Goal: Check status: Check status

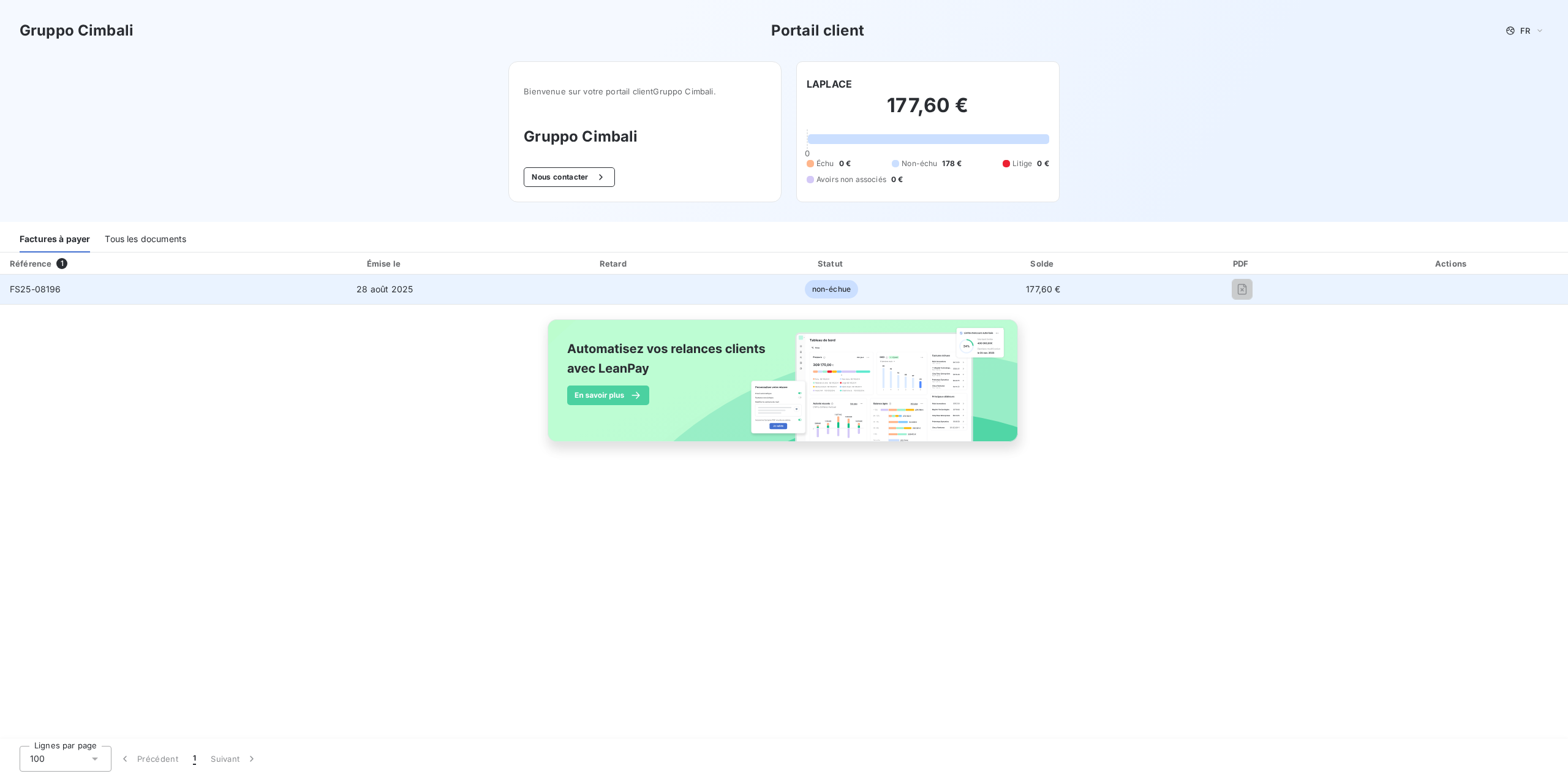
click at [1216, 288] on div at bounding box center [1242, 289] width 168 height 20
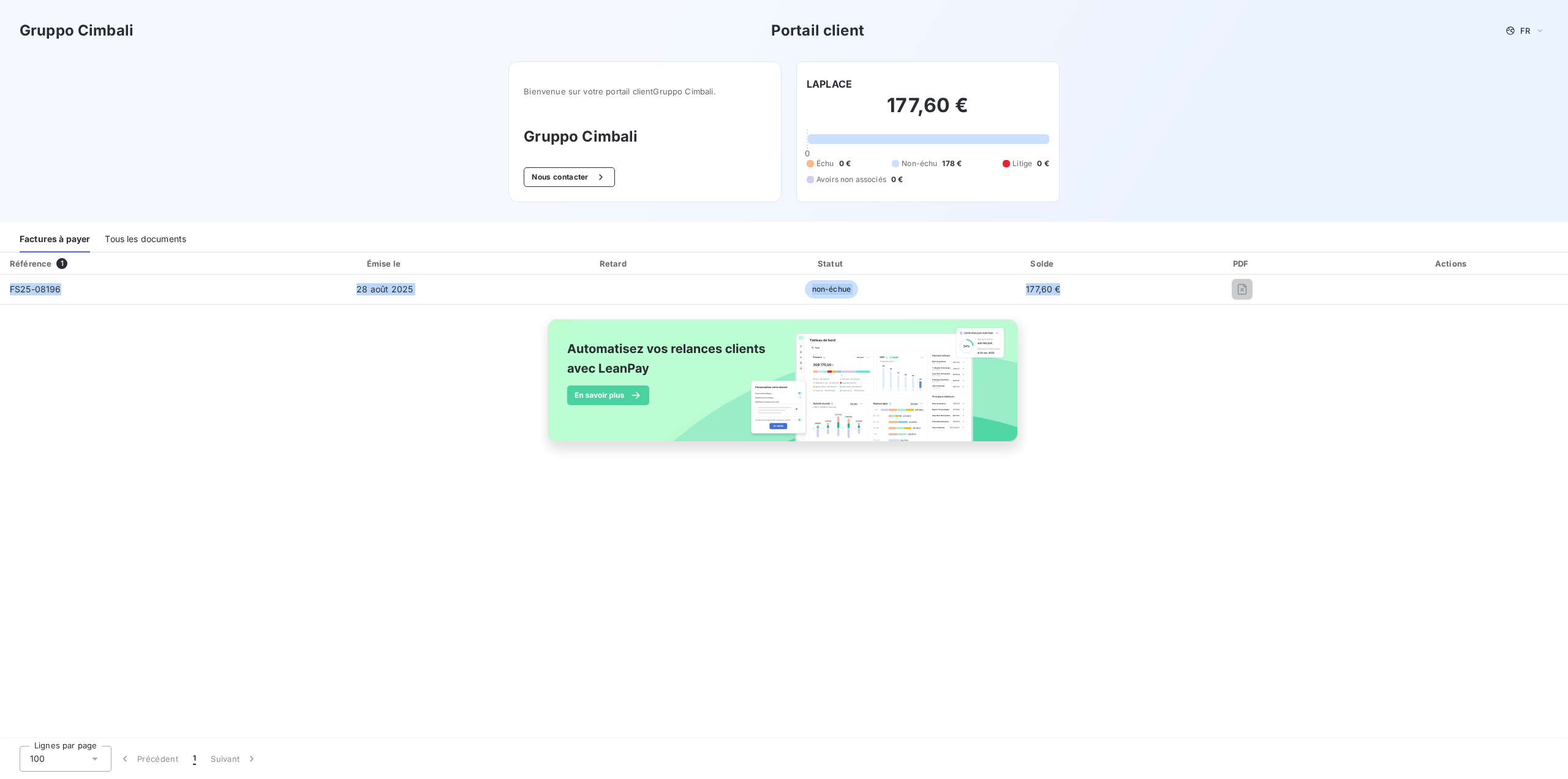
drag, startPoint x: 977, startPoint y: 294, endPoint x: -125, endPoint y: 274, distance: 1102.2
click at [0, 274] on html "Gruppo Cimbali Portail client FR Bienvenue sur votre portail client Gruppo Cimb…" at bounding box center [784, 389] width 1568 height 779
click at [160, 243] on div "Tous les documents" at bounding box center [146, 240] width 82 height 26
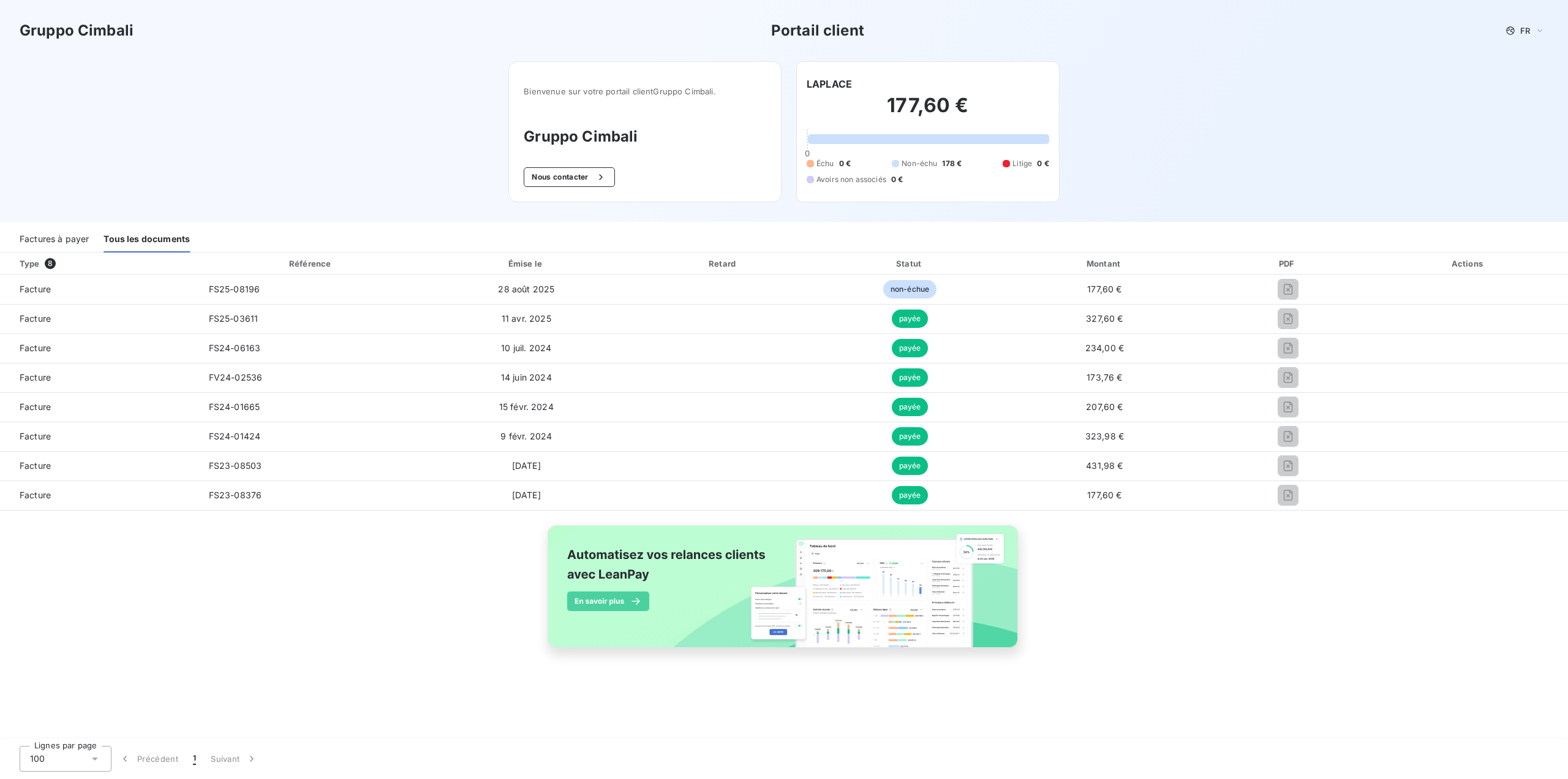
click at [71, 241] on div "Factures à payer" at bounding box center [54, 240] width 69 height 26
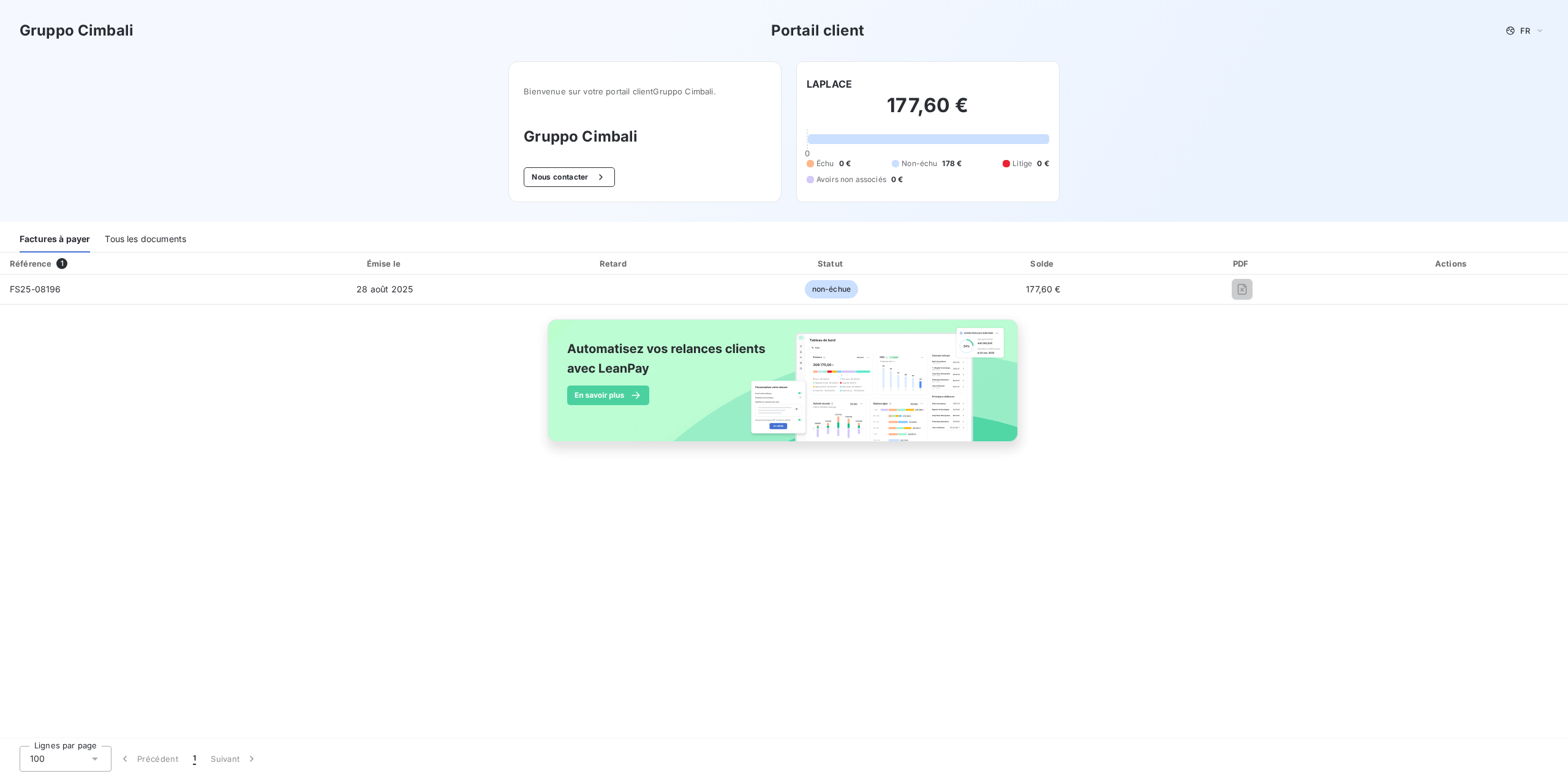
drag, startPoint x: 941, startPoint y: 312, endPoint x: 1009, endPoint y: 326, distance: 69.4
click at [952, 318] on div "Référence 1 Émise le Retard Statut Solde PDF Actions FS25-08196 28 août 2025 no…" at bounding box center [784, 361] width 1568 height 217
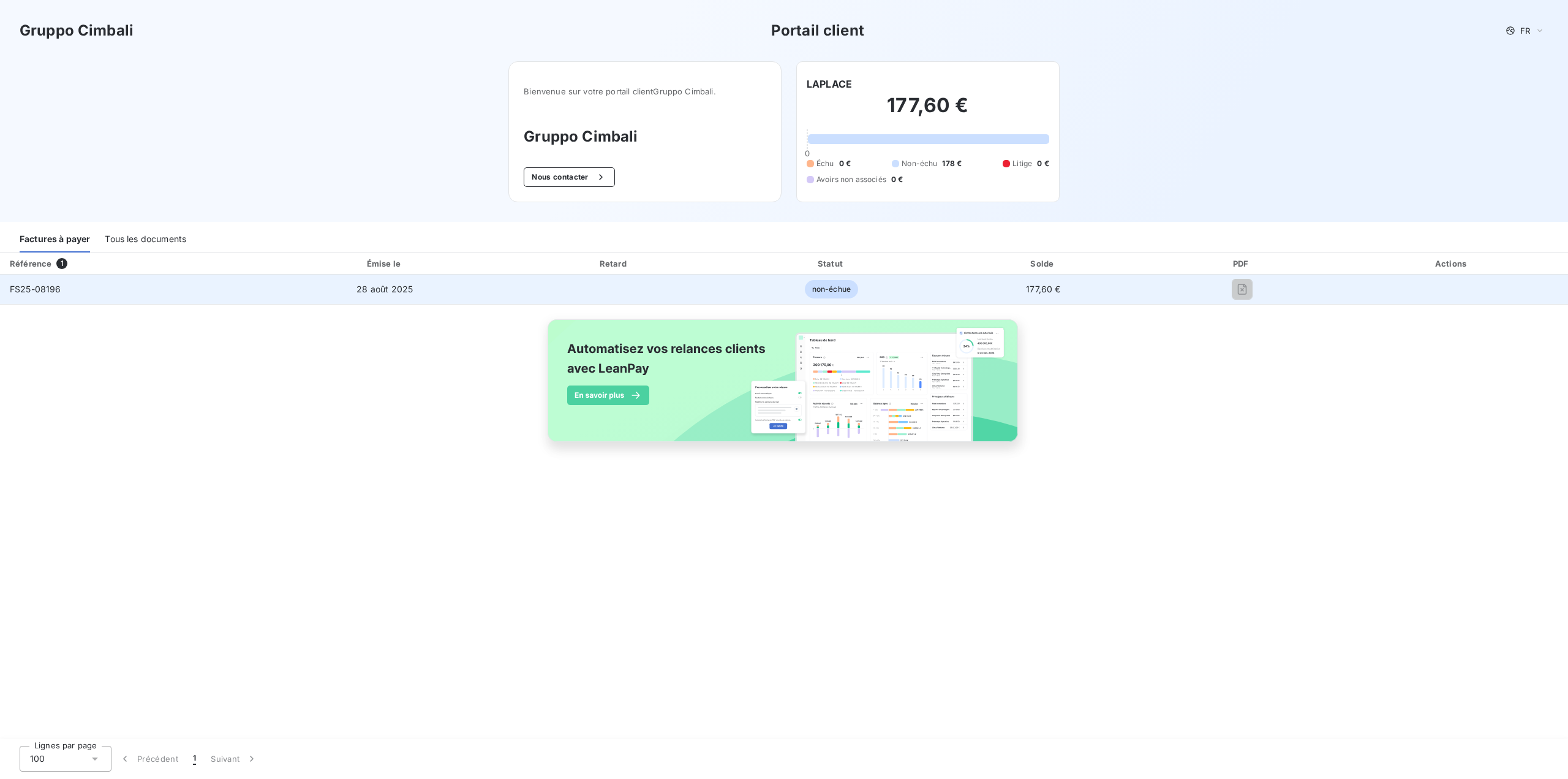
drag, startPoint x: 1262, startPoint y: 290, endPoint x: 1255, endPoint y: 290, distance: 7.0
click at [1260, 290] on div at bounding box center [1242, 289] width 168 height 20
click at [1227, 290] on div at bounding box center [1242, 289] width 168 height 20
click at [1227, 290] on div at bounding box center [1242, 289] width 168 height 20
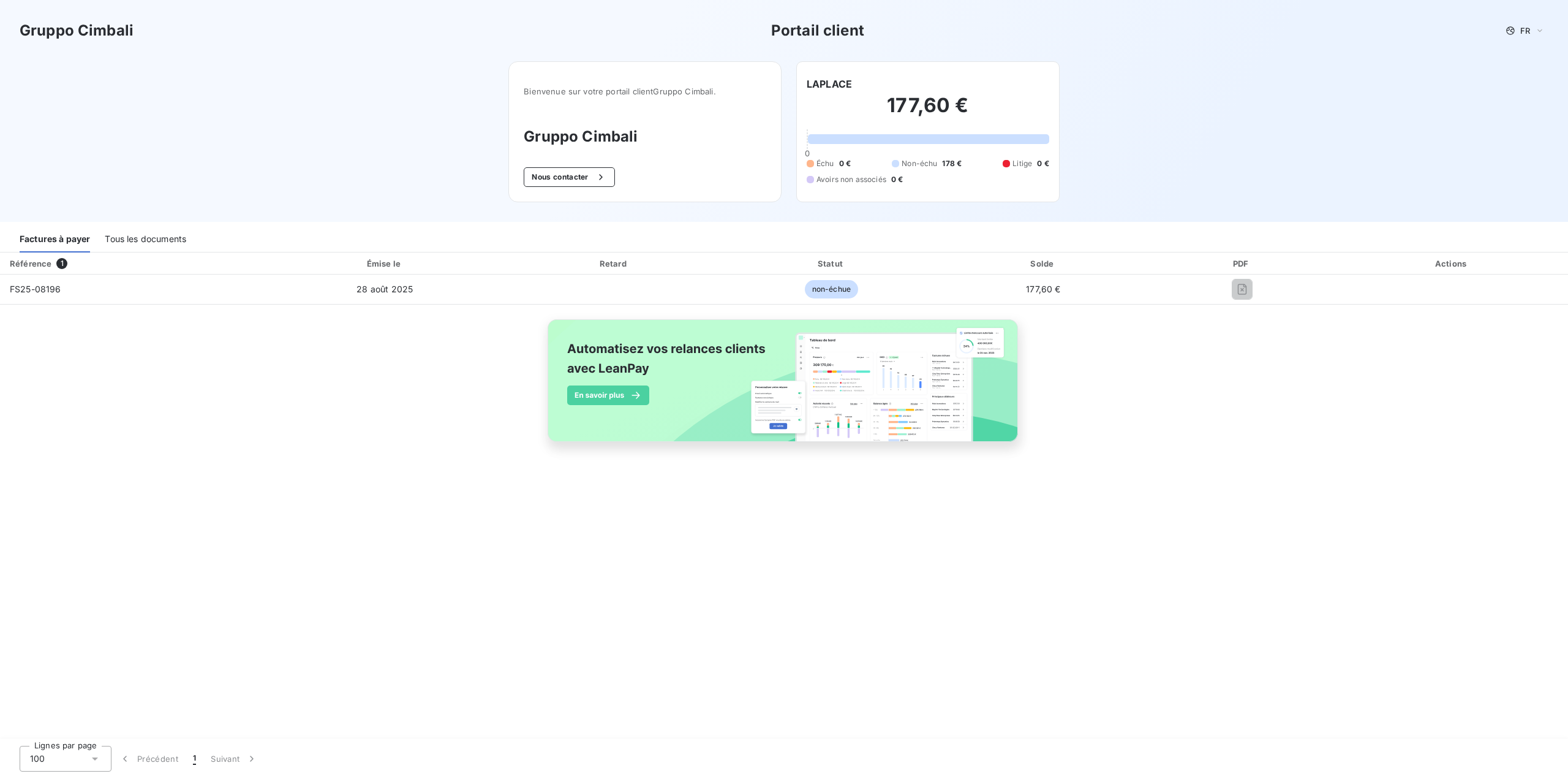
drag, startPoint x: 1227, startPoint y: 290, endPoint x: 791, endPoint y: 311, distance: 436.5
click at [841, 321] on div "Référence 1 Émise le Retard Statut Solde PDF Actions FS25-08196 28 août 2025 no…" at bounding box center [784, 361] width 1568 height 217
drag, startPoint x: 423, startPoint y: 216, endPoint x: 407, endPoint y: 219, distance: 16.3
click at [414, 217] on div "Gruppo Cimbali Portail client FR Bienvenue sur votre portail client Gruppo Cimb…" at bounding box center [784, 111] width 1568 height 222
drag, startPoint x: 74, startPoint y: 292, endPoint x: -13, endPoint y: 294, distance: 87.0
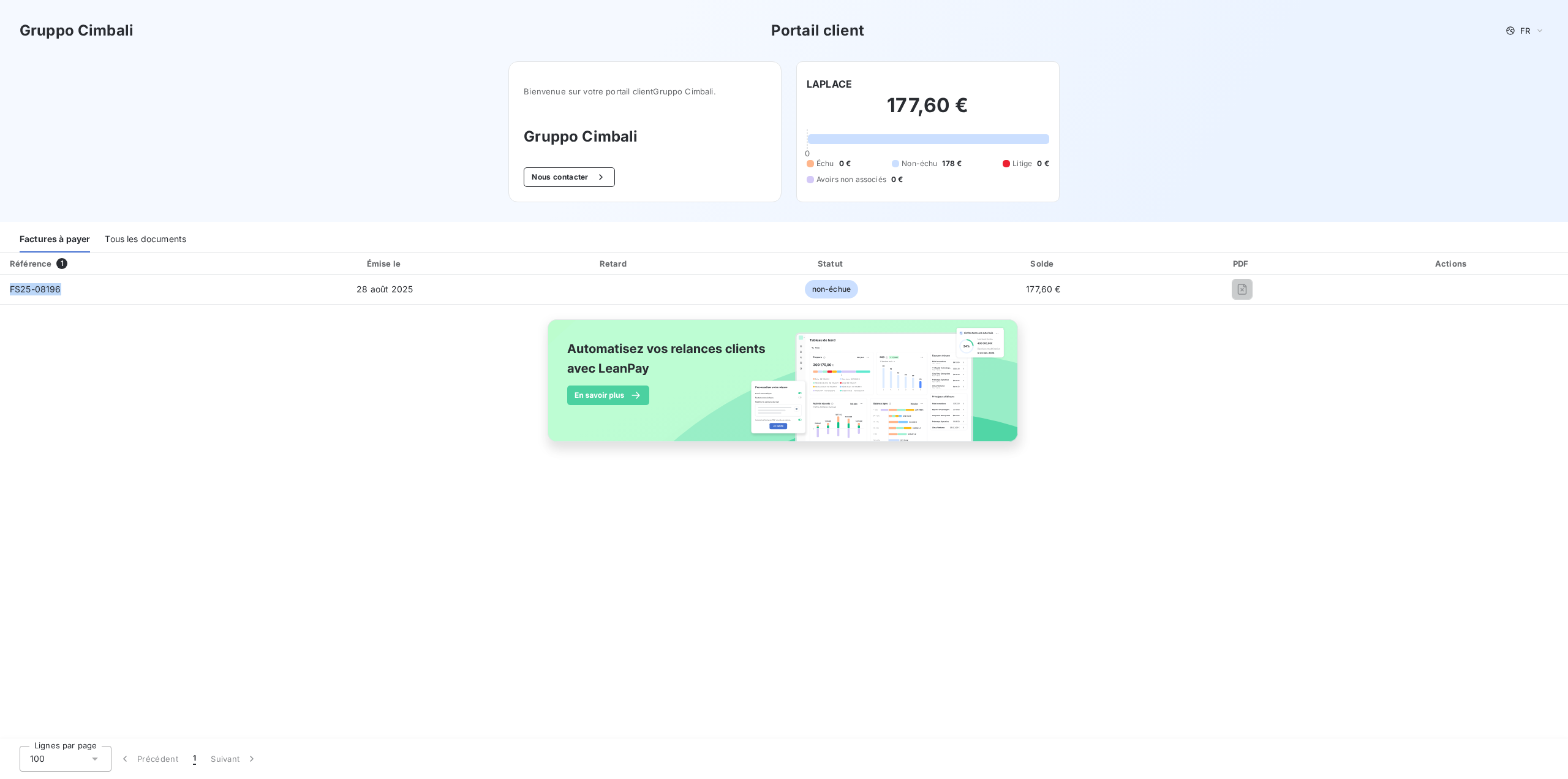
click at [0, 294] on html "Gruppo Cimbali Portail client FR Bienvenue sur votre portail client Gruppo Cimb…" at bounding box center [784, 389] width 1568 height 779
copy table "Référence 1 Émise le Retard Statut Solde PDF Actions FS25-08196"
drag, startPoint x: 110, startPoint y: 423, endPoint x: 104, endPoint y: 392, distance: 31.6
click at [110, 422] on div "Référence 1 Émise le Retard Statut Solde PDF Actions FS25-08196 28 août 2025 no…" at bounding box center [784, 361] width 1568 height 217
click at [213, 596] on div "Référence 1 Émise le Retard Statut Solde PDF Actions FS25-08196 28 août 2025 no…" at bounding box center [784, 496] width 1568 height 487
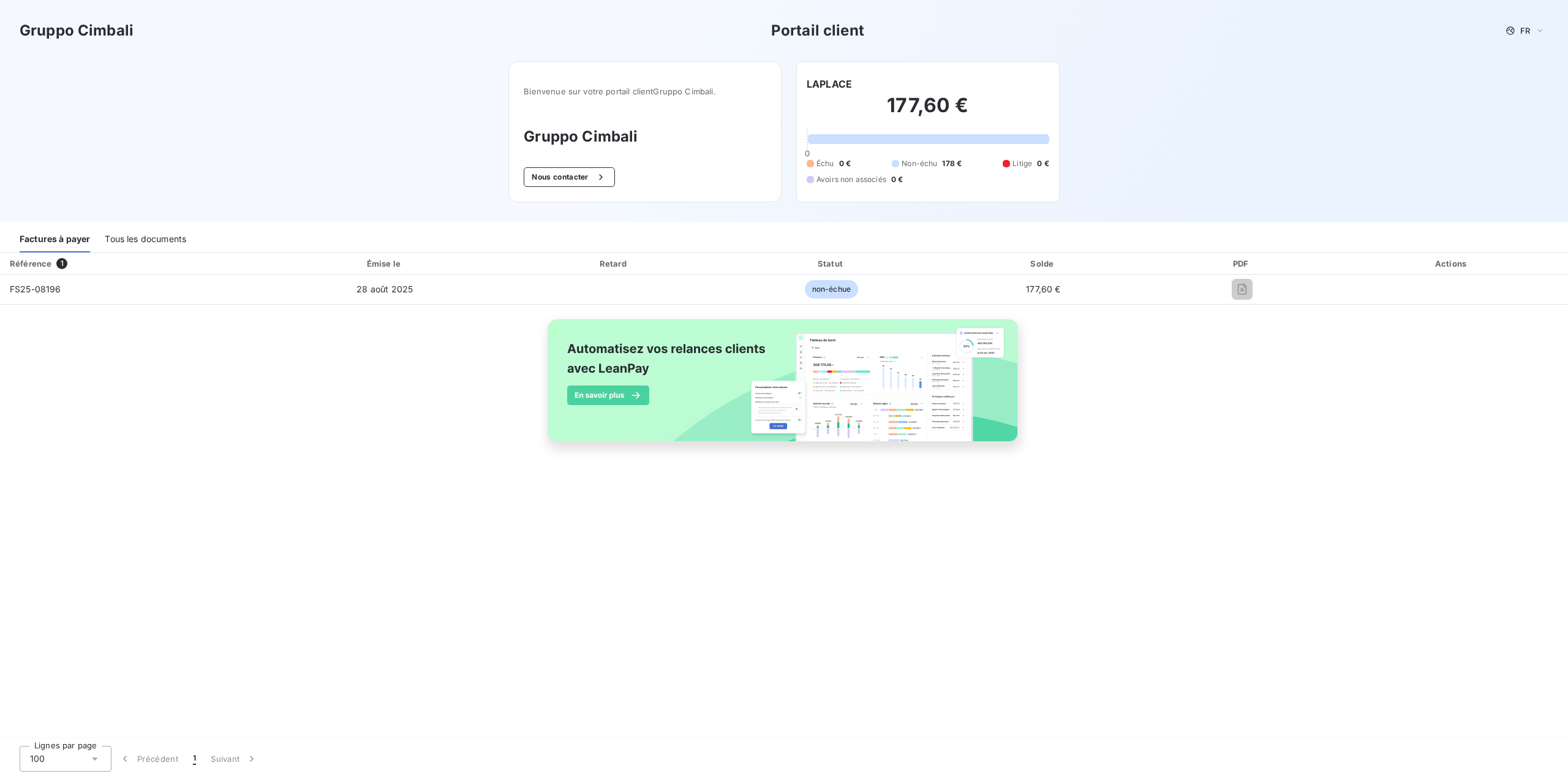
drag, startPoint x: 537, startPoint y: 574, endPoint x: 533, endPoint y: 584, distance: 10.8
click at [533, 584] on div "Référence 1 Émise le Retard Statut Solde PDF Actions FS25-08196 28 août 2025 no…" at bounding box center [784, 496] width 1568 height 487
